Goal: Information Seeking & Learning: Compare options

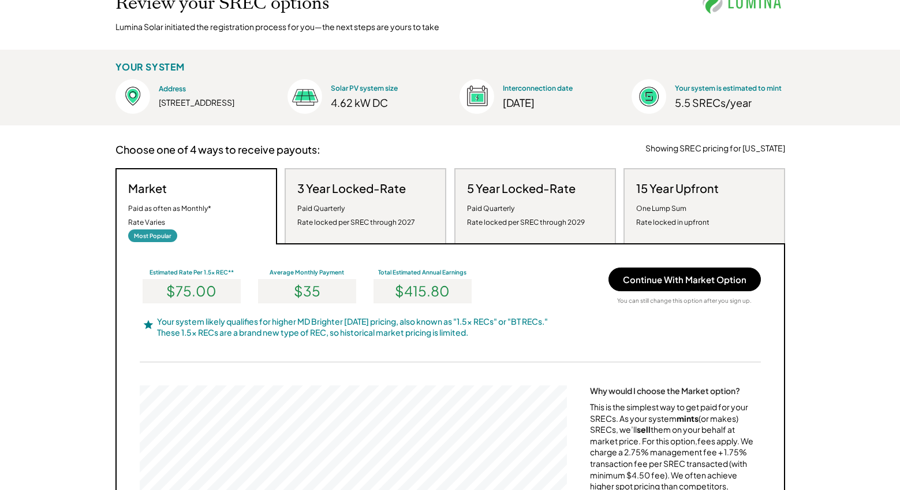
scroll to position [100, 0]
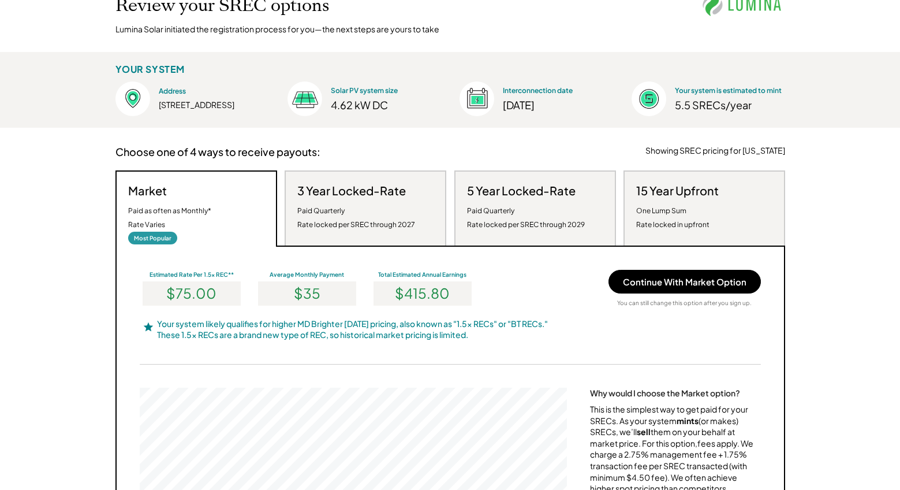
click at [390, 208] on div "Paid Quarterly Rate locked per SREC through 2027" at bounding box center [356, 218] width 118 height 28
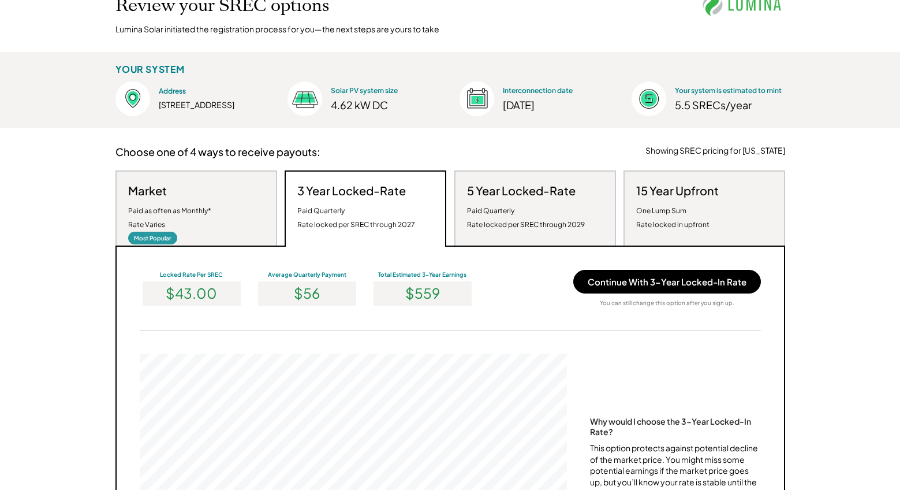
scroll to position [219, 427]
click at [239, 218] on div "Market Paid as often as Monthly* Rate Varies Most Popular" at bounding box center [196, 207] width 162 height 75
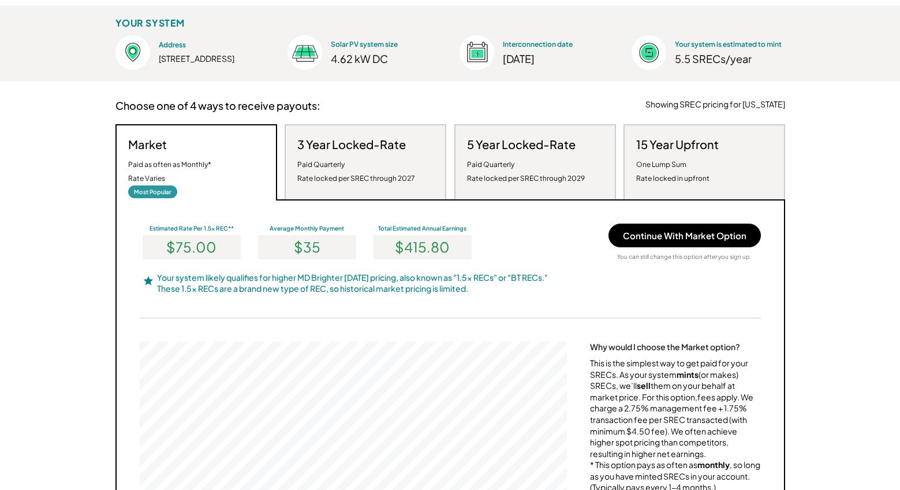
scroll to position [147, 0]
click at [537, 152] on div "5 Year Locked-Rate Paid Quarterly Rate locked per SREC through 2029" at bounding box center [526, 160] width 118 height 48
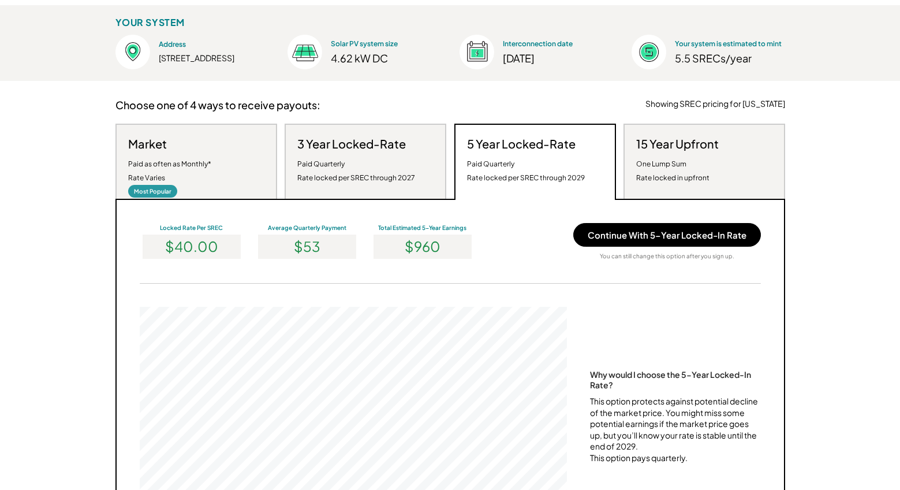
scroll to position [219, 427]
click at [241, 178] on div "Market Paid as often as Monthly* Rate Varies Most Popular" at bounding box center [196, 161] width 162 height 75
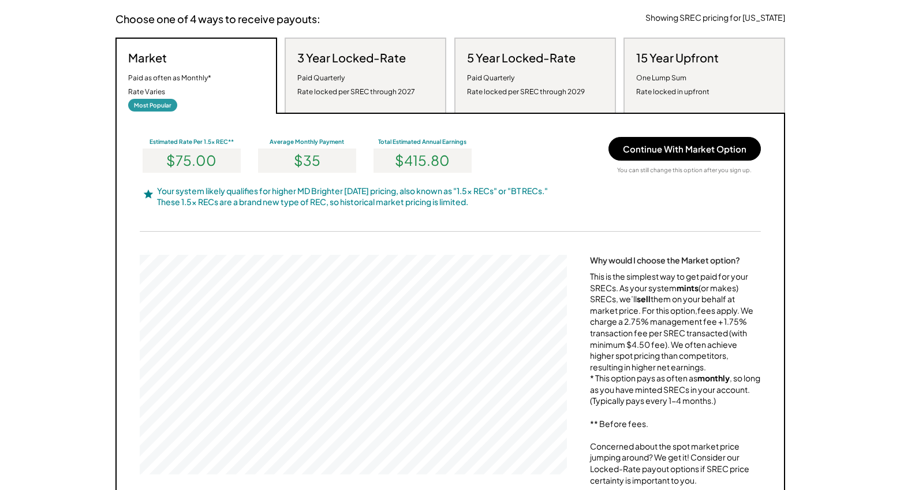
scroll to position [234, 0]
click at [357, 85] on div "Paid Quarterly Rate locked per SREC through 2027" at bounding box center [356, 84] width 118 height 28
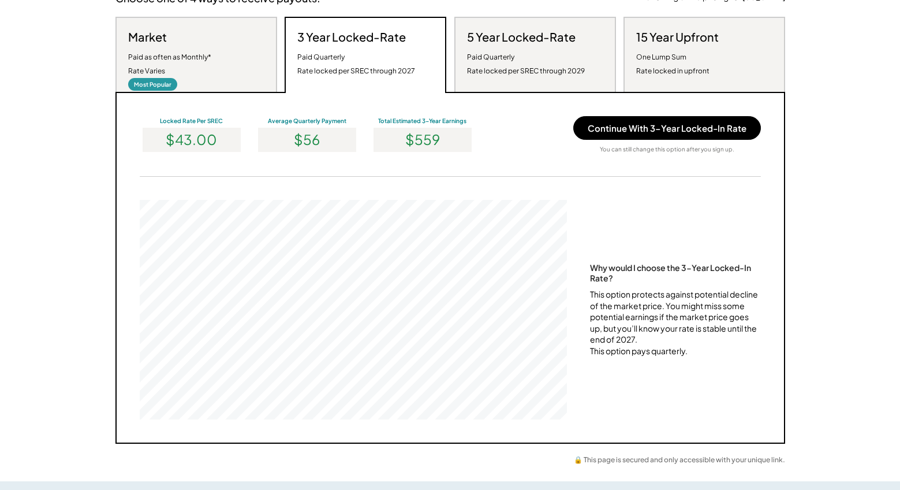
scroll to position [256, 0]
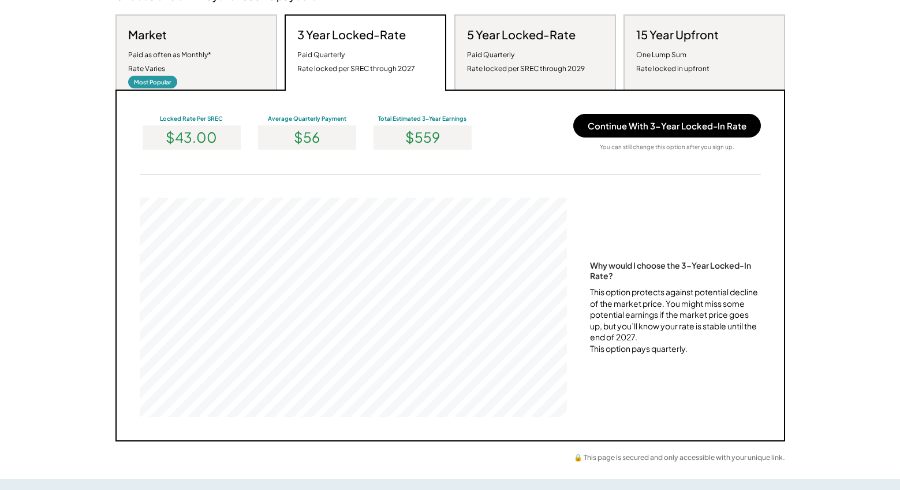
click at [226, 68] on div "Market Paid as often as Monthly* Rate Varies Most Popular" at bounding box center [196, 51] width 162 height 75
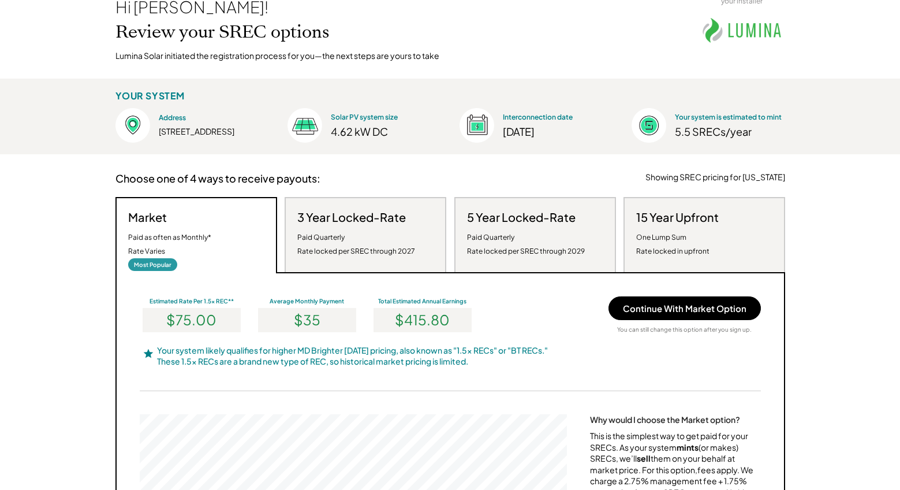
scroll to position [0, 0]
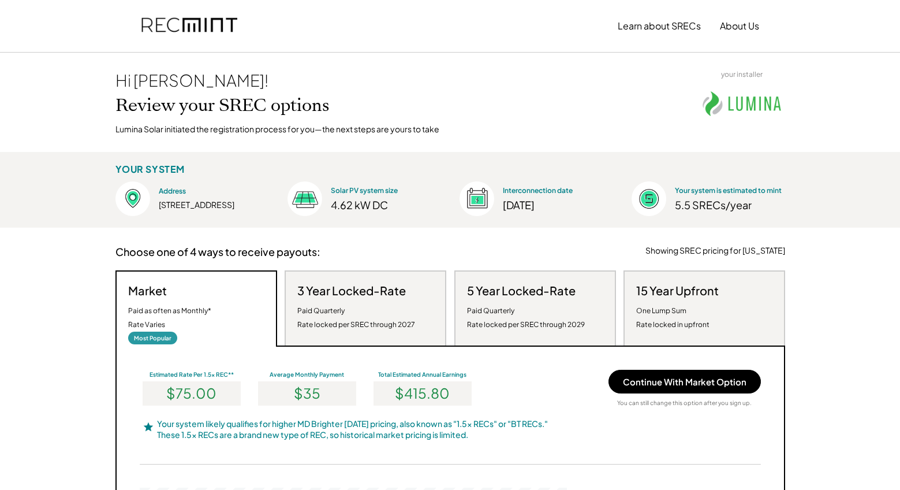
click at [351, 293] on h3 "3 Year Locked-Rate" at bounding box center [351, 290] width 109 height 15
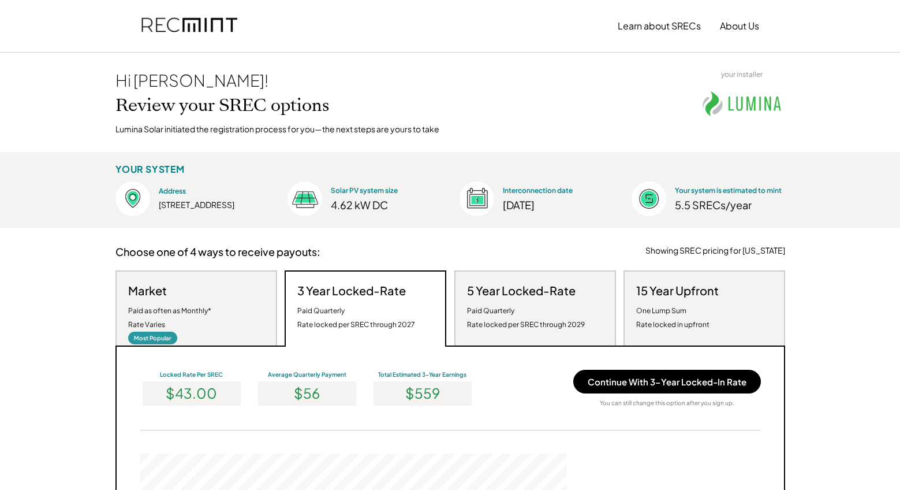
scroll to position [219, 427]
click at [520, 304] on div "Paid Quarterly Rate locked per SREC through 2029" at bounding box center [526, 318] width 118 height 28
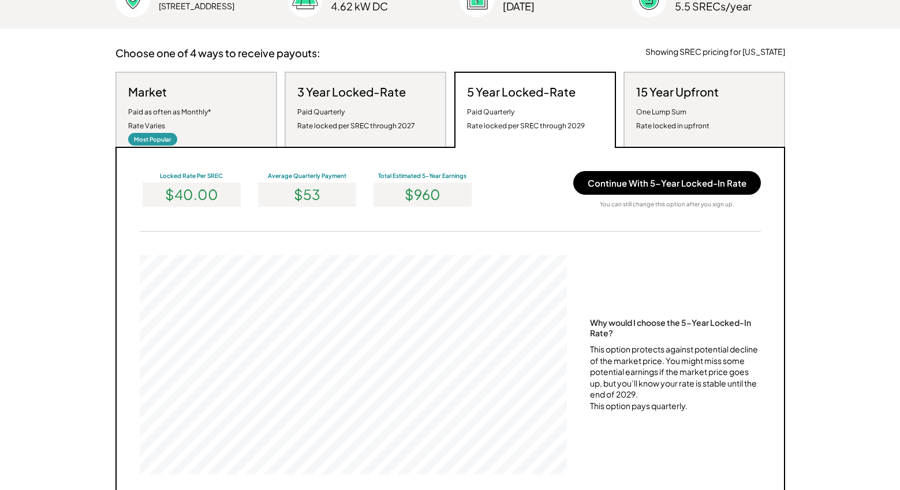
scroll to position [200, 0]
click at [697, 126] on div "One Lump Sum Rate locked in upfront" at bounding box center [672, 118] width 73 height 28
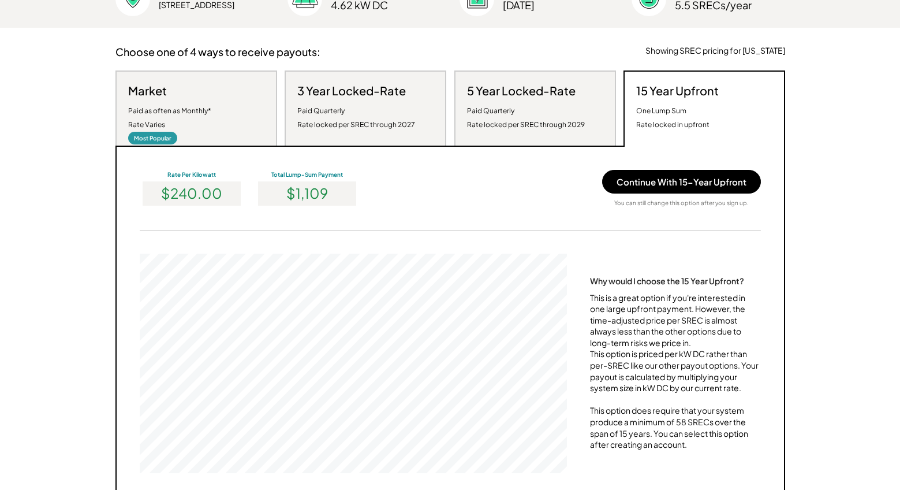
scroll to position [219, 427]
click at [253, 127] on div "Market Paid as often as Monthly* Rate Varies Most Popular" at bounding box center [196, 107] width 162 height 75
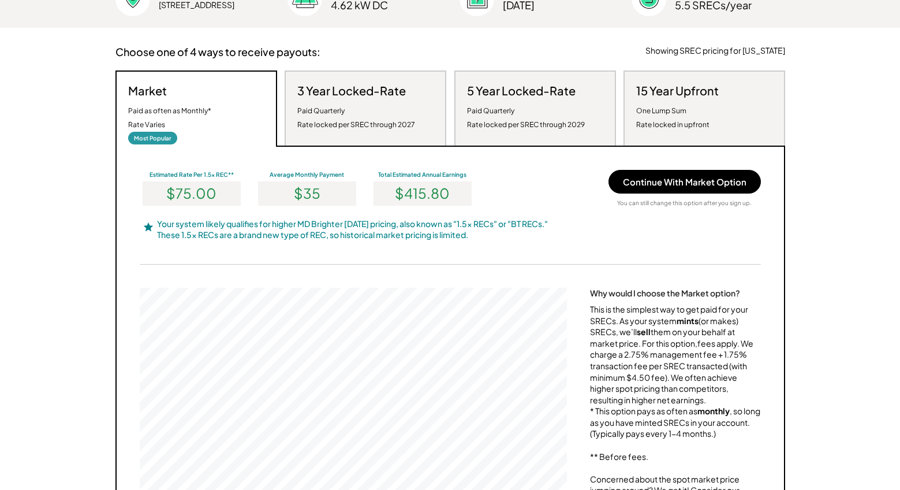
click at [334, 116] on div "Paid Quarterly Rate locked per SREC through 2027" at bounding box center [356, 118] width 118 height 28
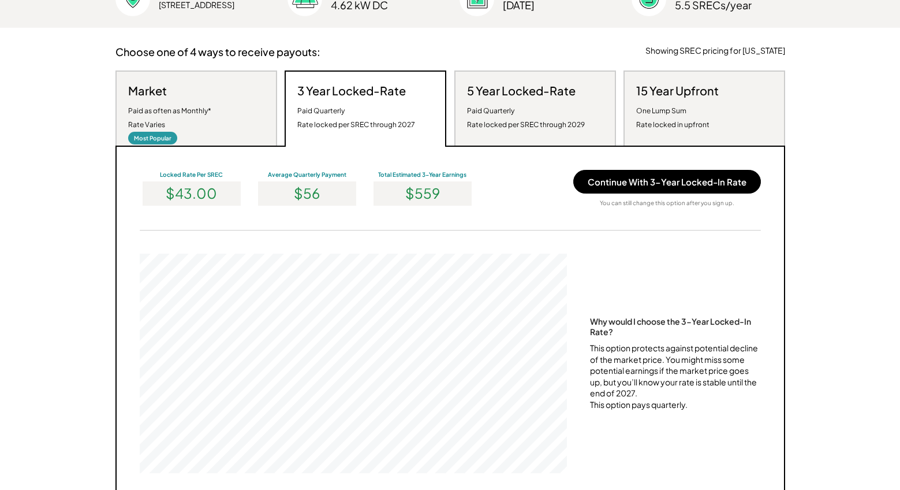
click at [248, 98] on div "Market Paid as often as Monthly* Rate Varies Most Popular" at bounding box center [196, 107] width 162 height 75
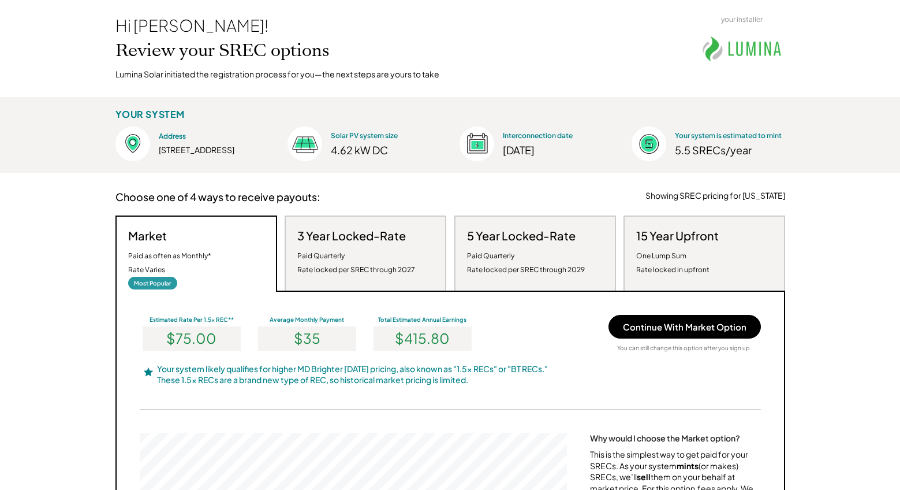
scroll to position [53, 0]
